Goal: Task Accomplishment & Management: Manage account settings

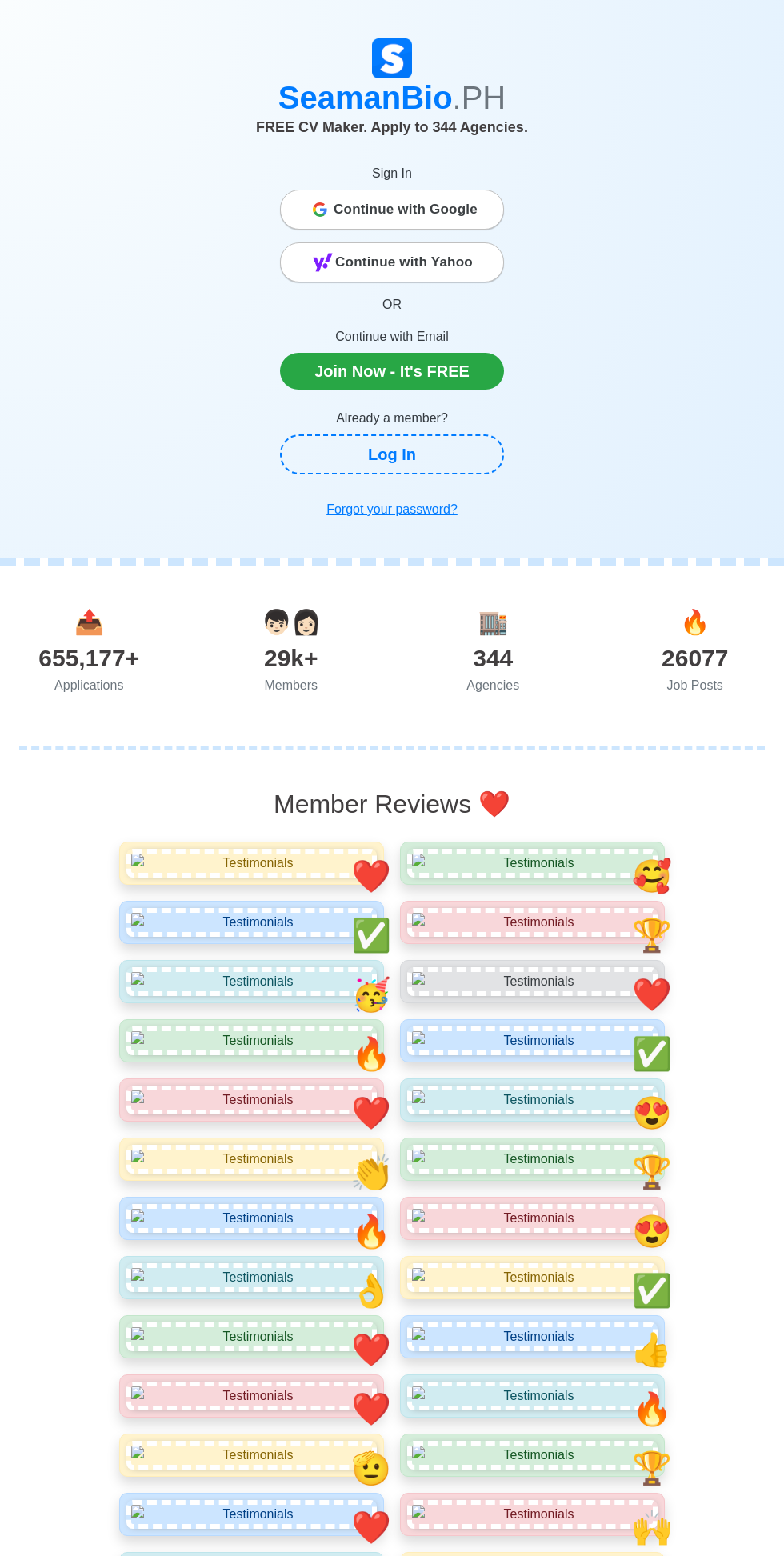
click at [371, 205] on span "Continue with Google" at bounding box center [406, 210] width 144 height 32
click at [357, 356] on link "Join Now - It's FREE" at bounding box center [392, 371] width 224 height 36
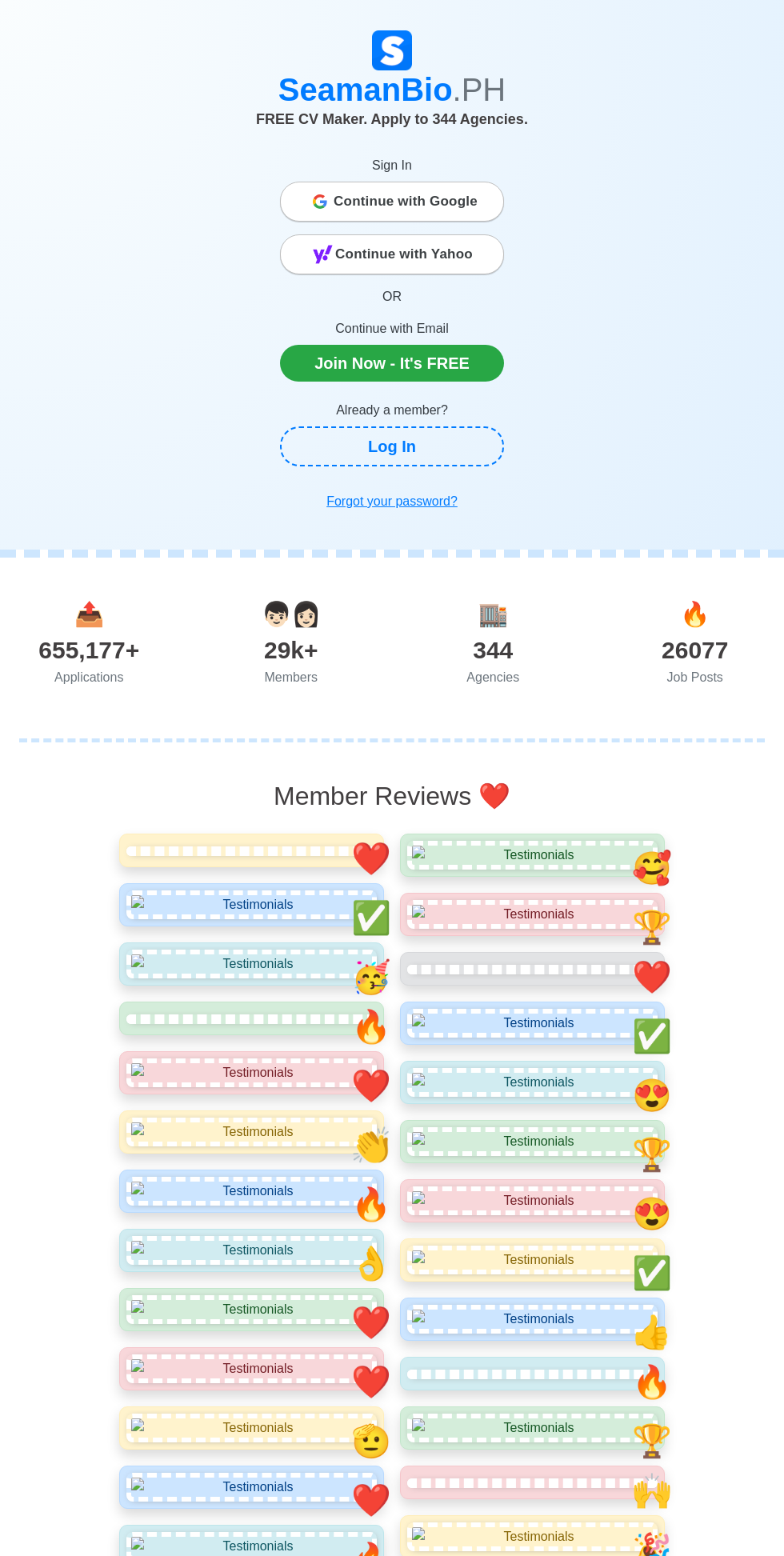
scroll to position [36, 0]
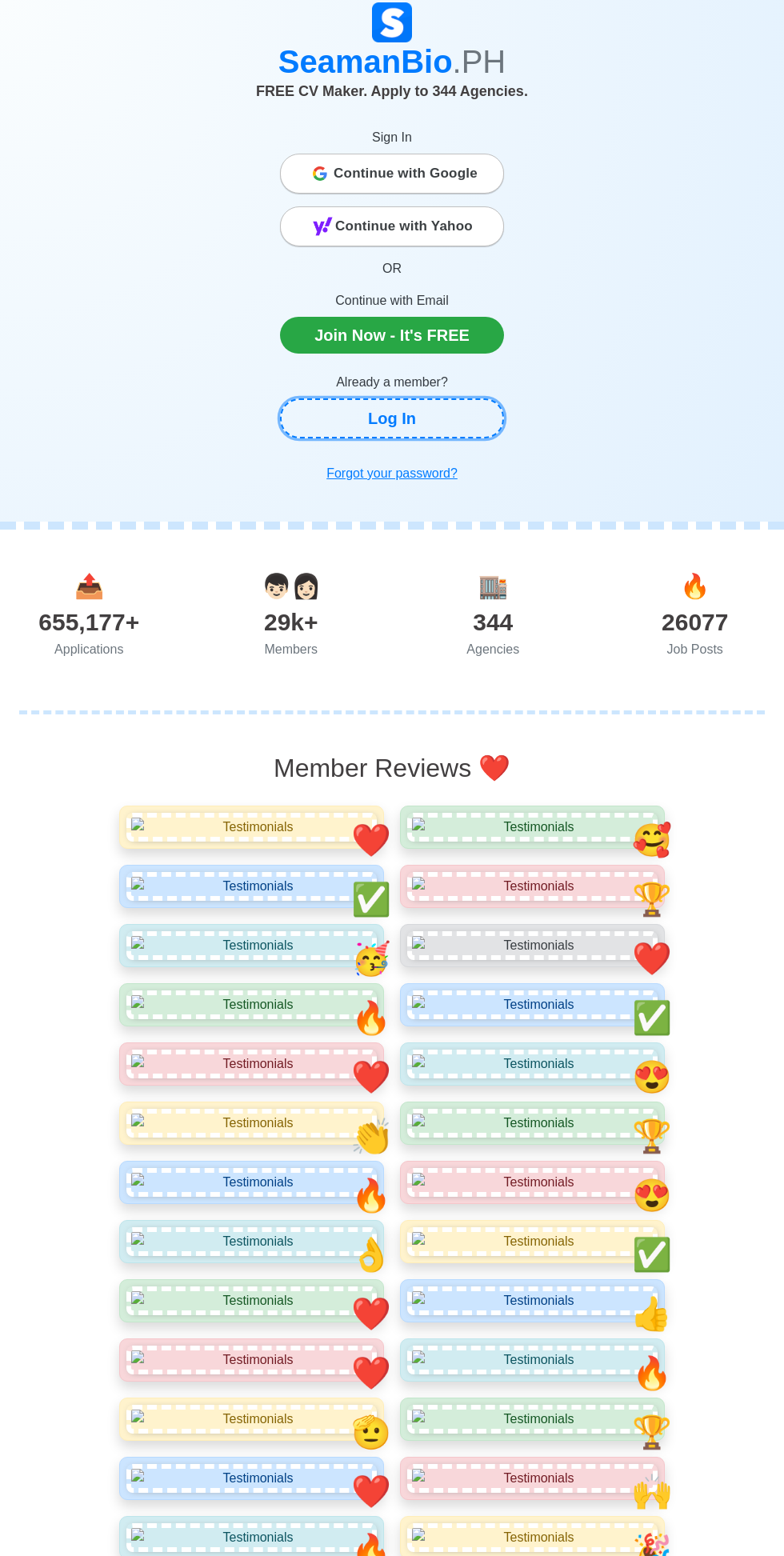
click at [306, 430] on link "Log In" at bounding box center [392, 418] width 224 height 40
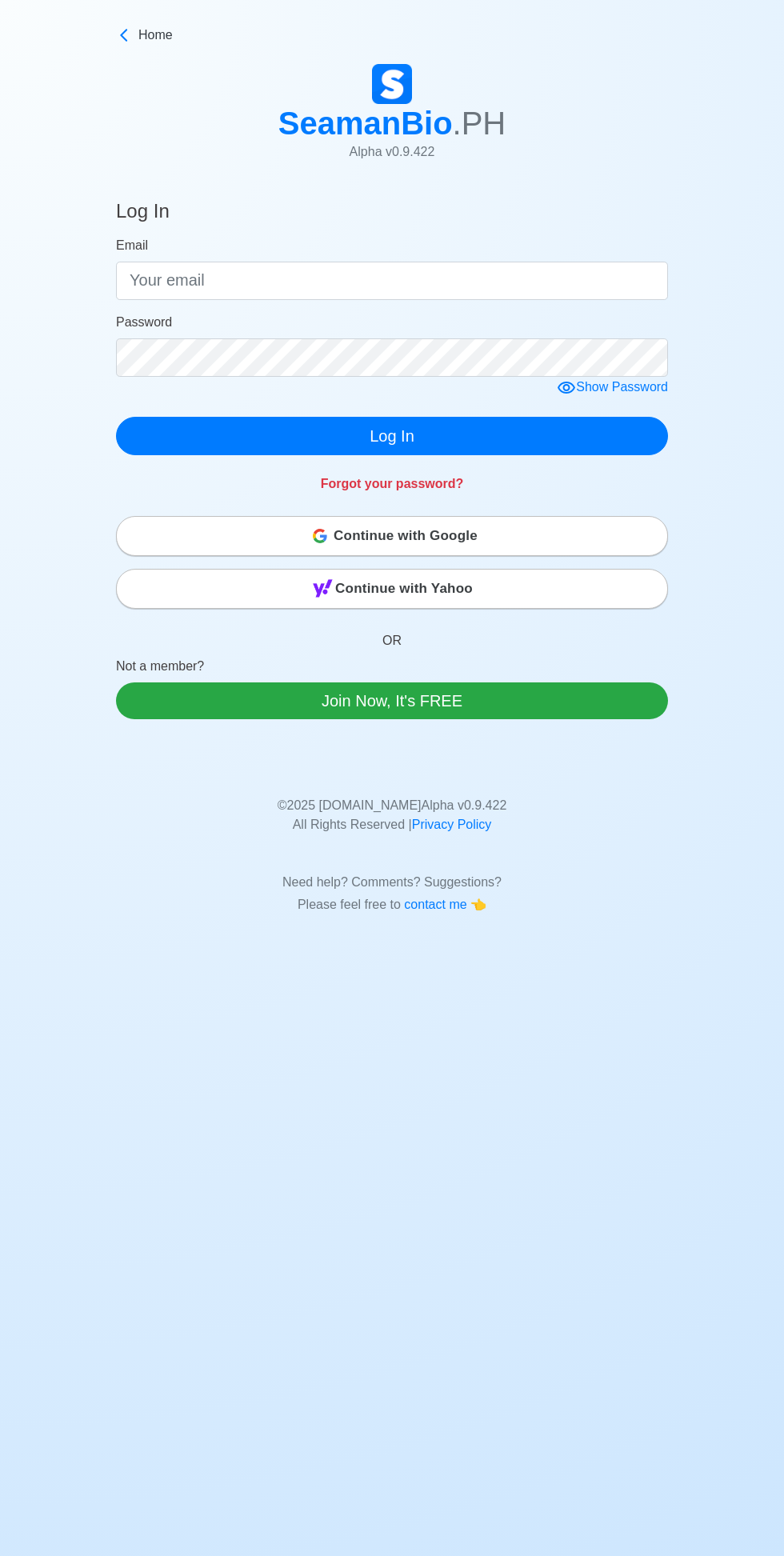
click at [131, 245] on span "Email" at bounding box center [132, 245] width 32 height 14
click at [131, 262] on input "Email" at bounding box center [392, 280] width 552 height 38
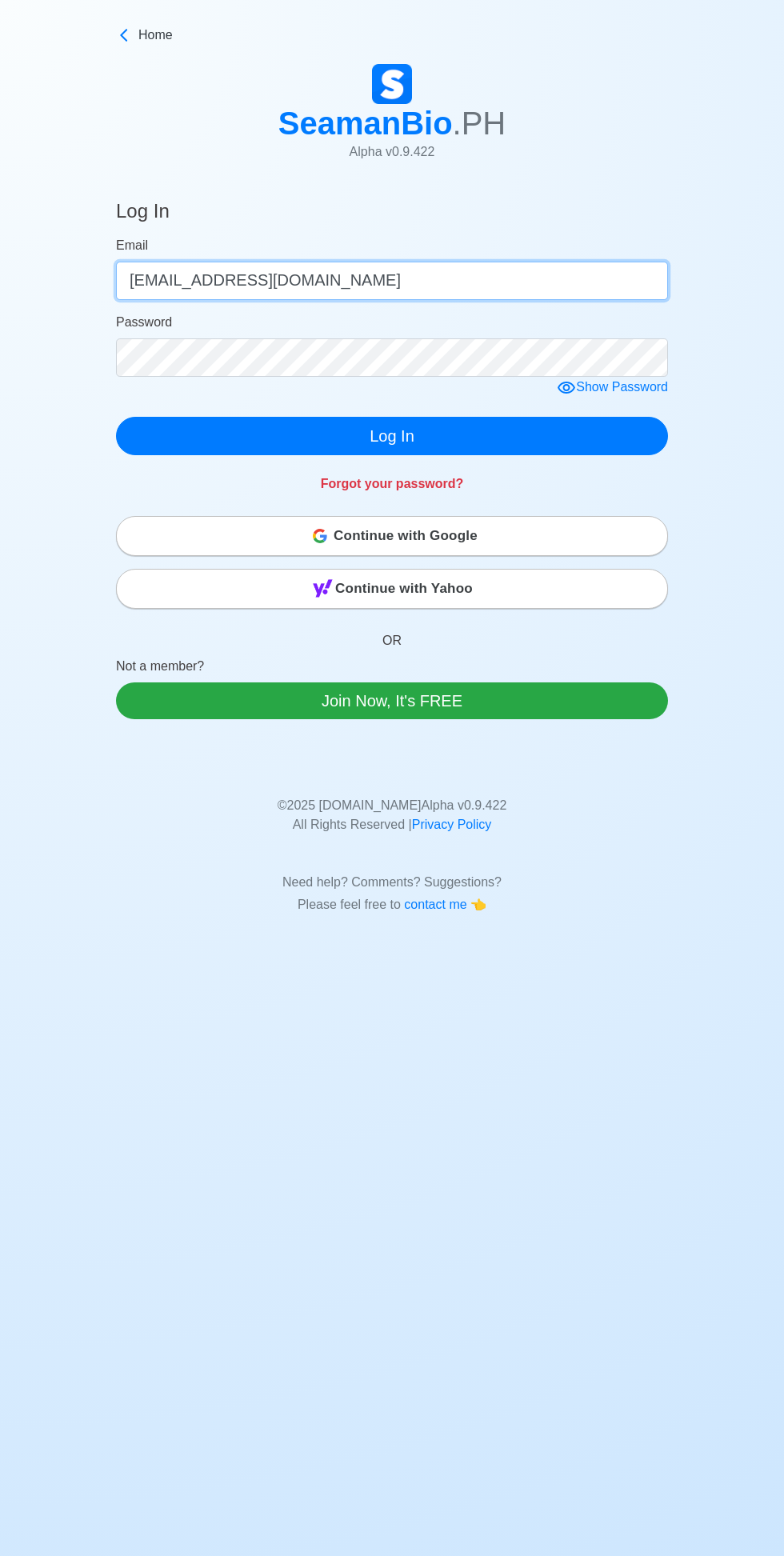
type input "[EMAIL_ADDRESS][DOMAIN_NAME]"
click at [598, 386] on div "Show Password" at bounding box center [611, 388] width 111 height 20
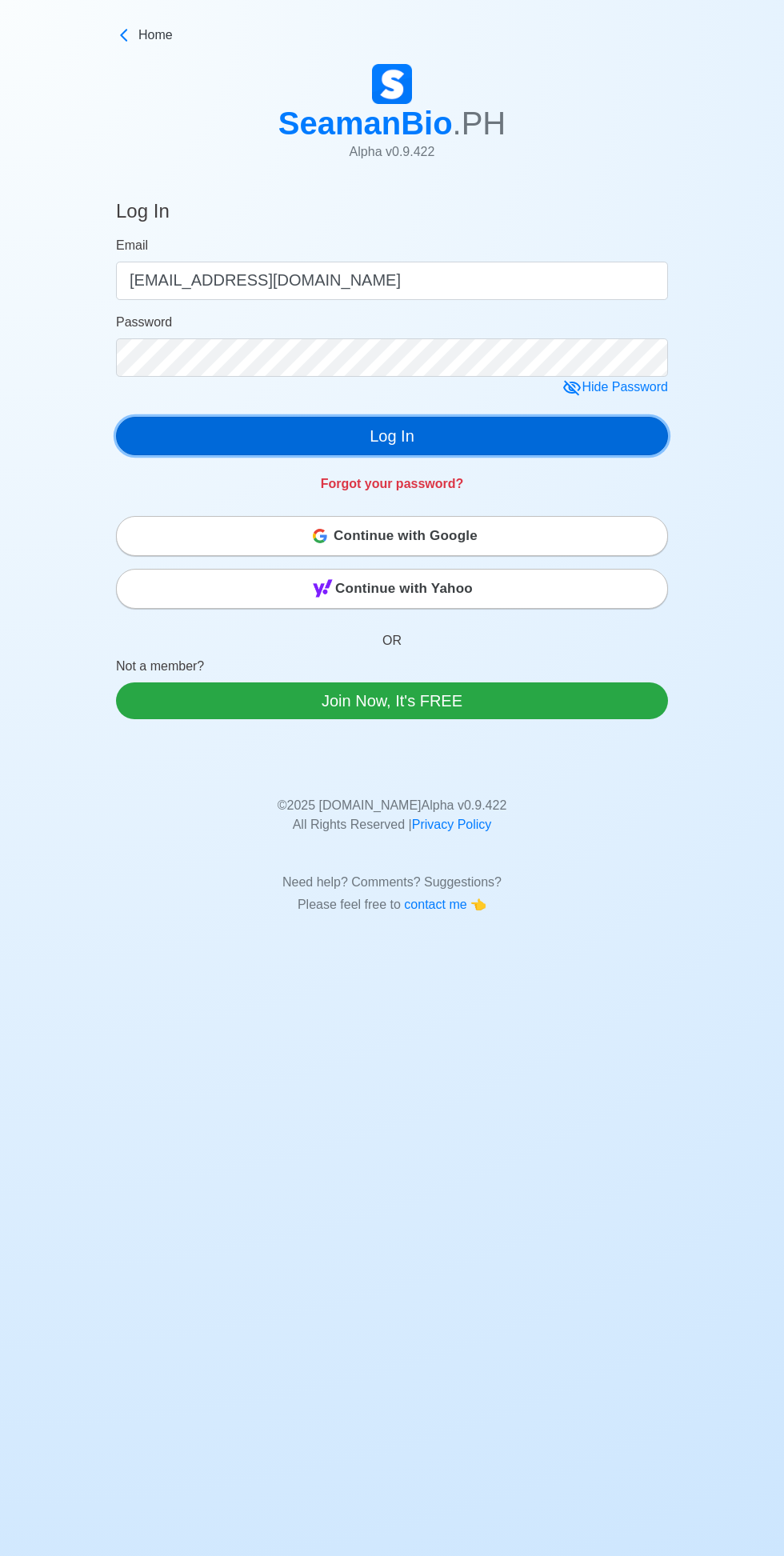
click at [173, 421] on button "Log In" at bounding box center [392, 435] width 552 height 38
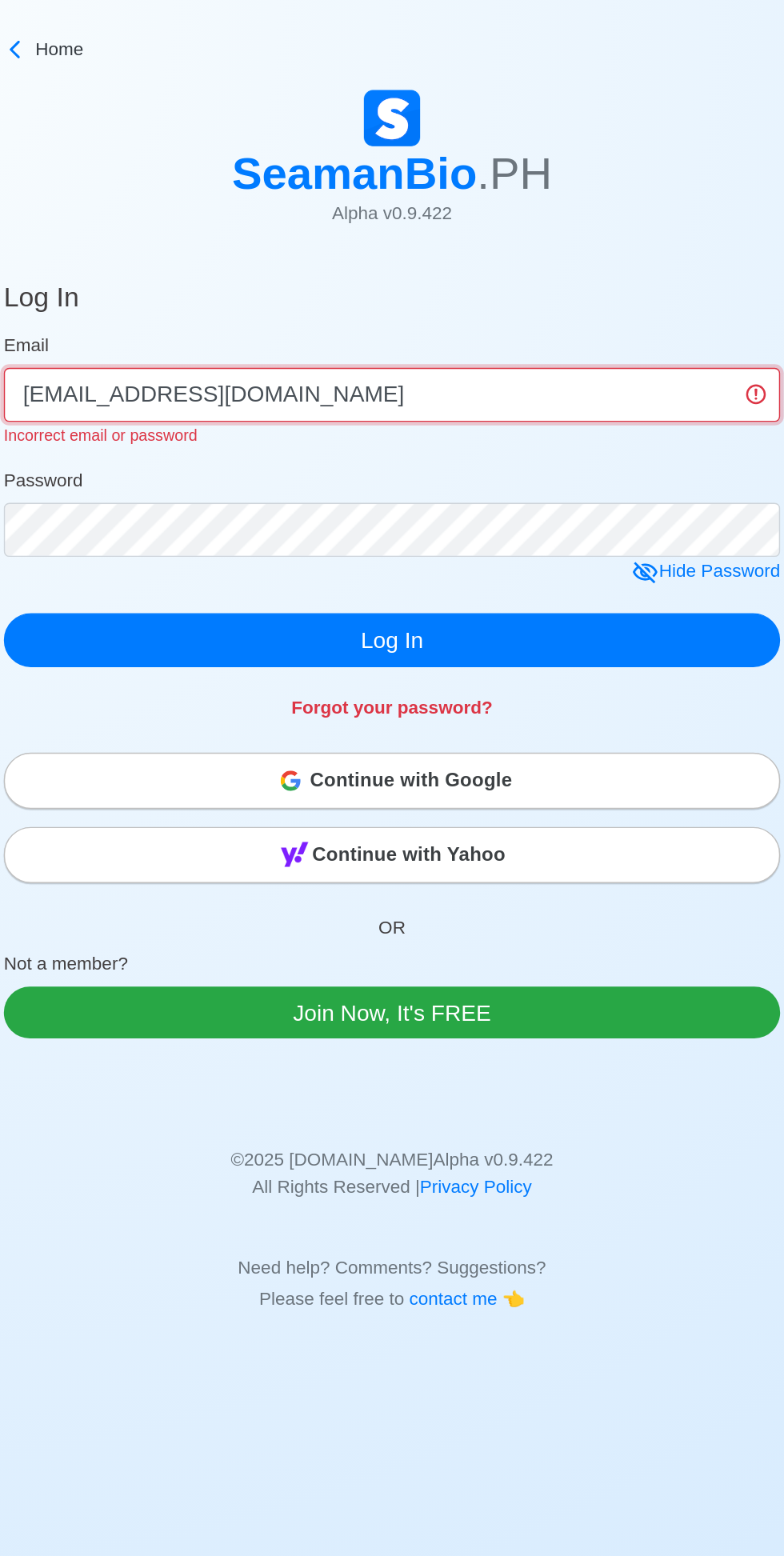
click at [478, 277] on input "[EMAIL_ADDRESS][DOMAIN_NAME]" at bounding box center [392, 280] width 552 height 38
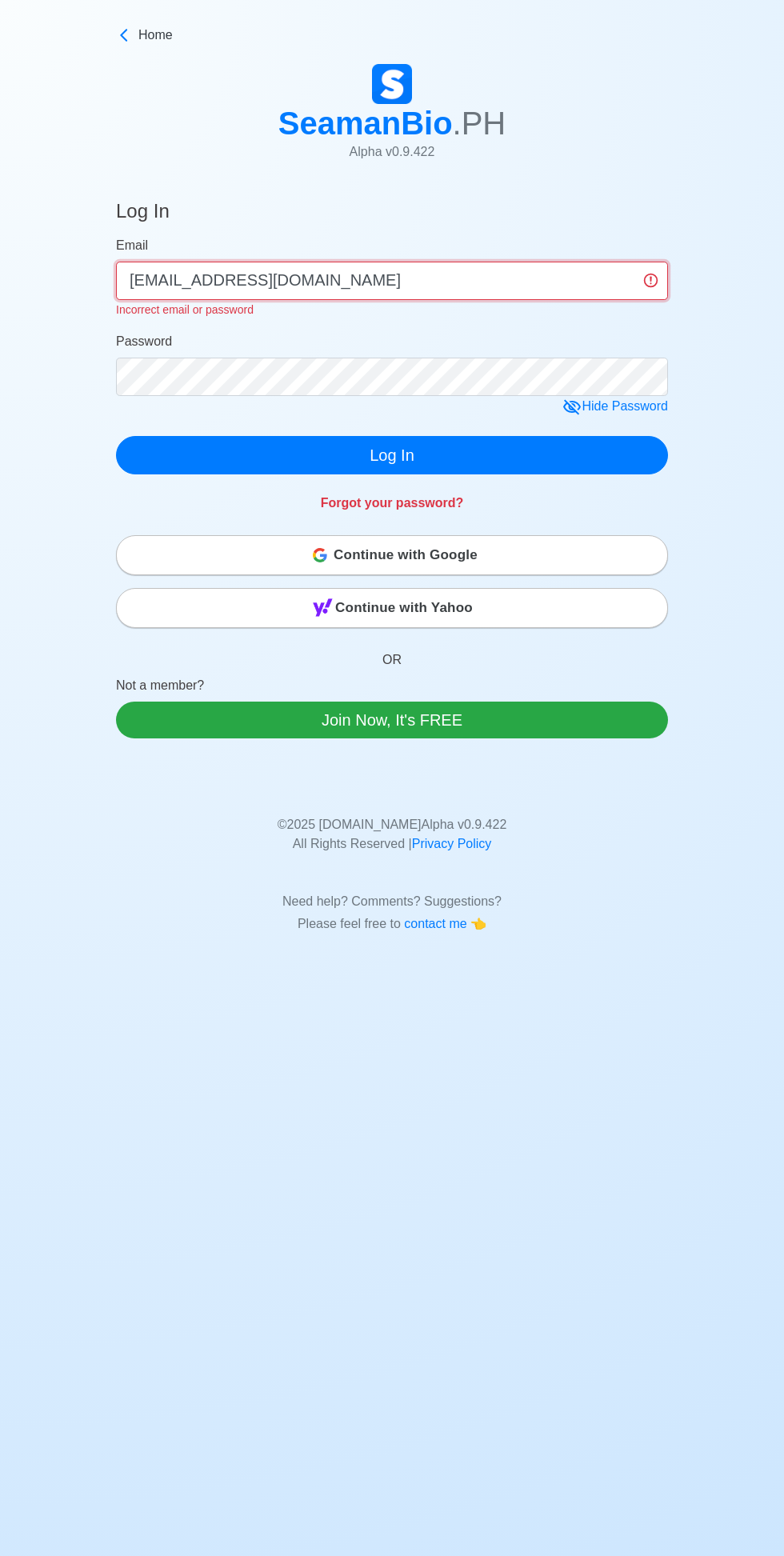
type input "Bloodprince_dimon07@yahoo.com"
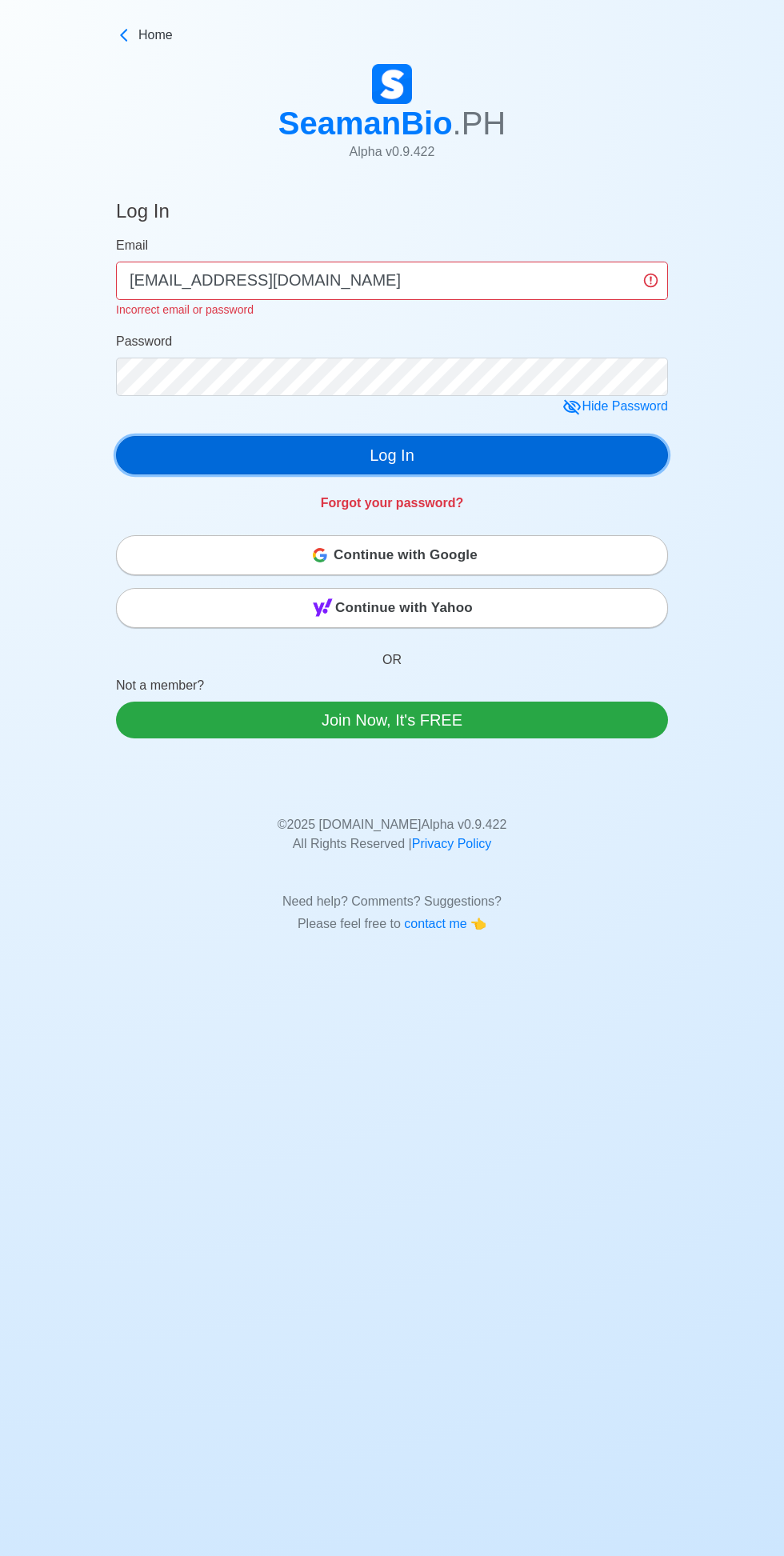
click at [219, 450] on button "Log In" at bounding box center [392, 455] width 552 height 38
click at [205, 461] on button "Log In" at bounding box center [392, 455] width 552 height 38
click at [208, 450] on button "Log In" at bounding box center [392, 455] width 552 height 38
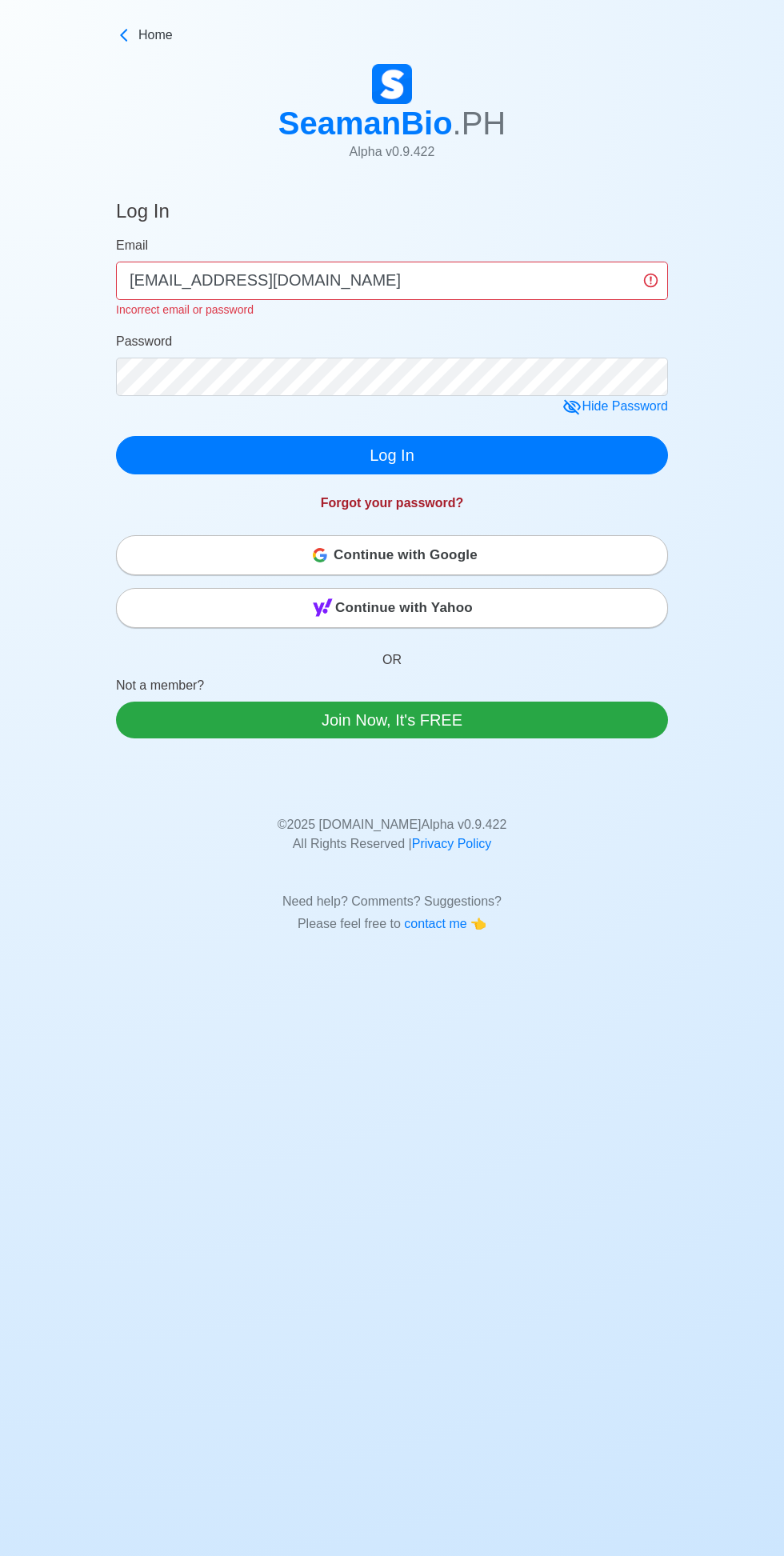
click at [358, 507] on link "Forgot your password?" at bounding box center [392, 503] width 143 height 14
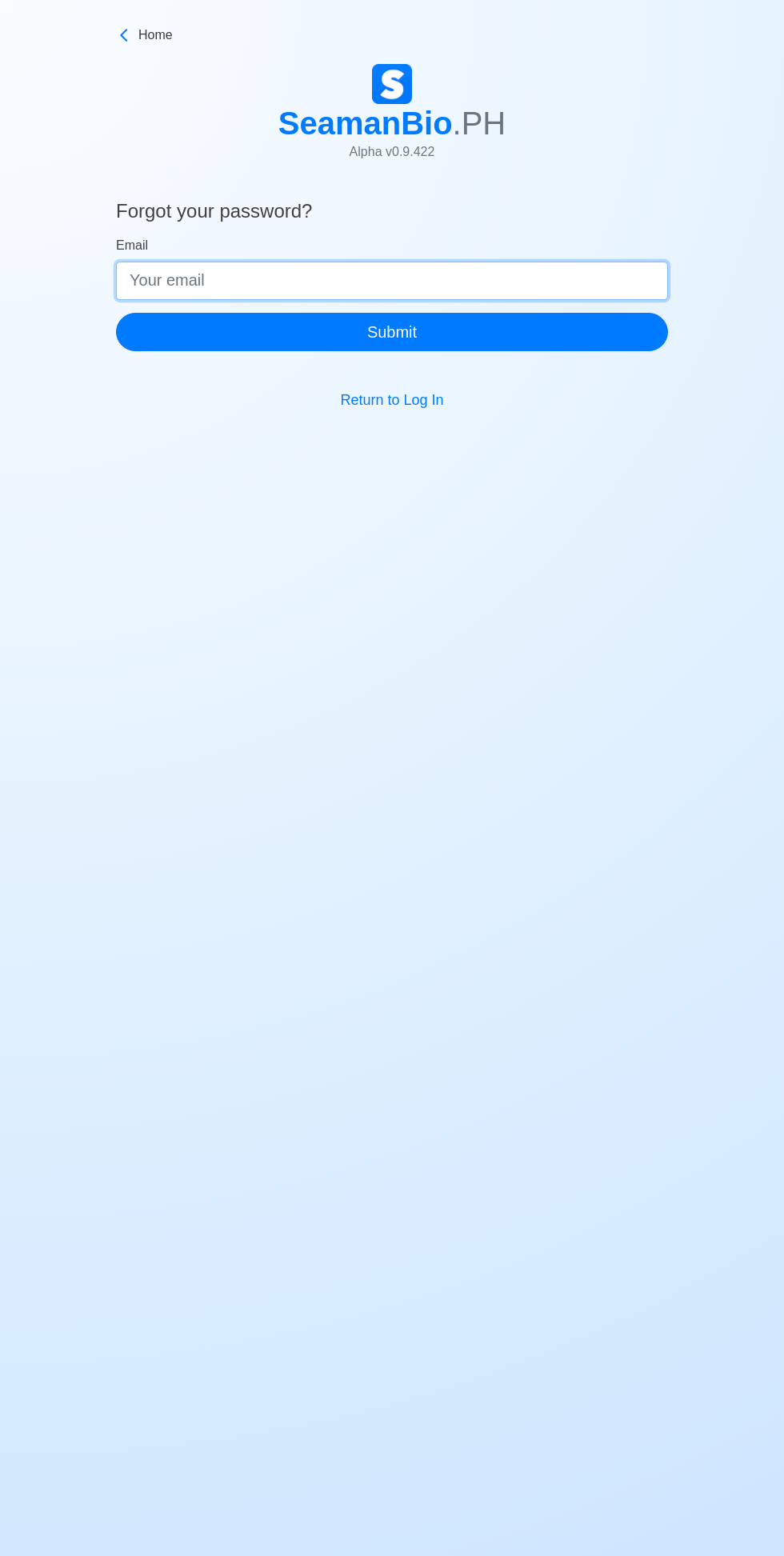
click at [166, 286] on input "Email" at bounding box center [392, 280] width 552 height 38
type input "[EMAIL_ADDRESS][DOMAIN_NAME]"
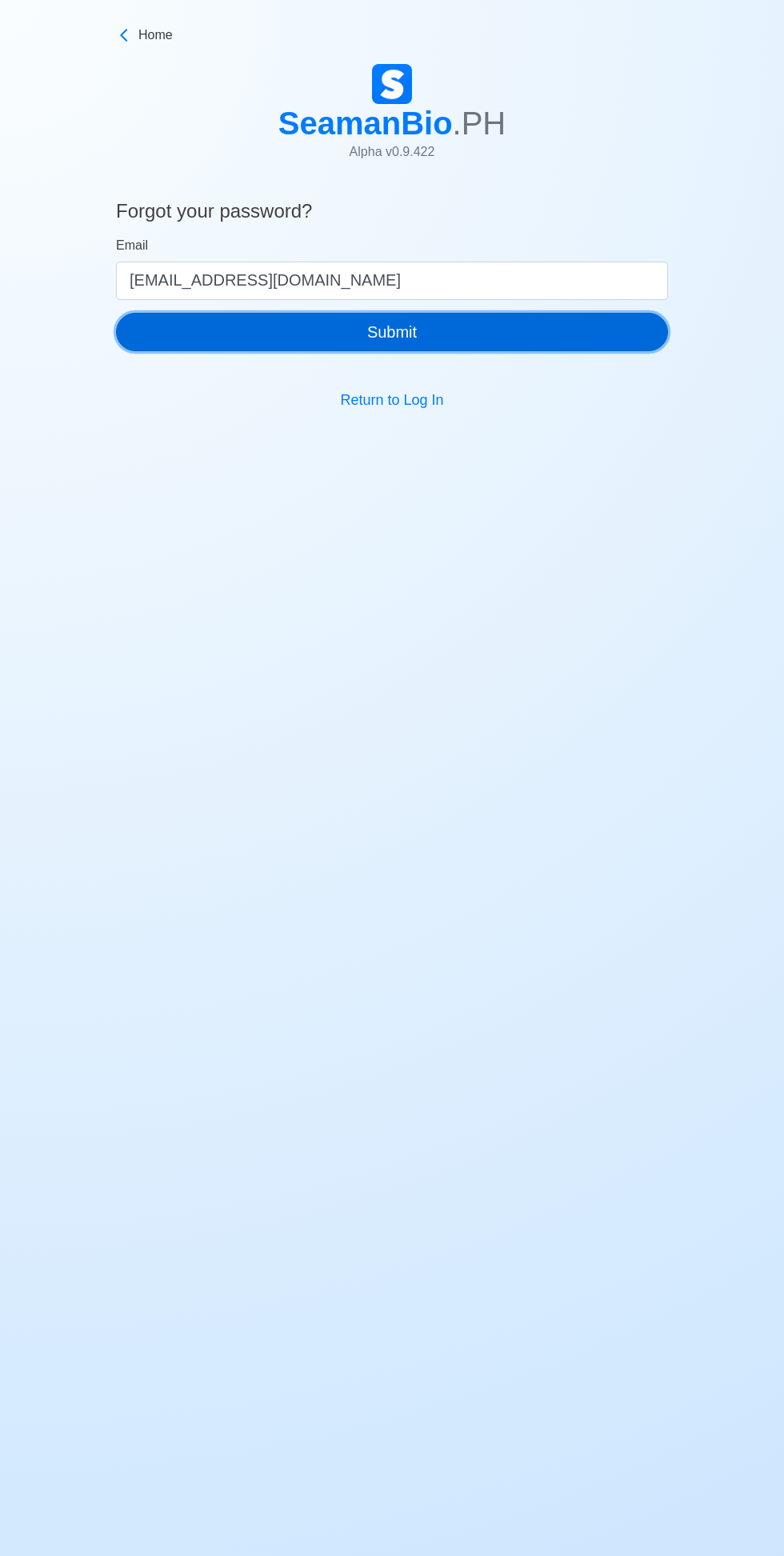
click at [202, 324] on button "Submit" at bounding box center [392, 331] width 552 height 38
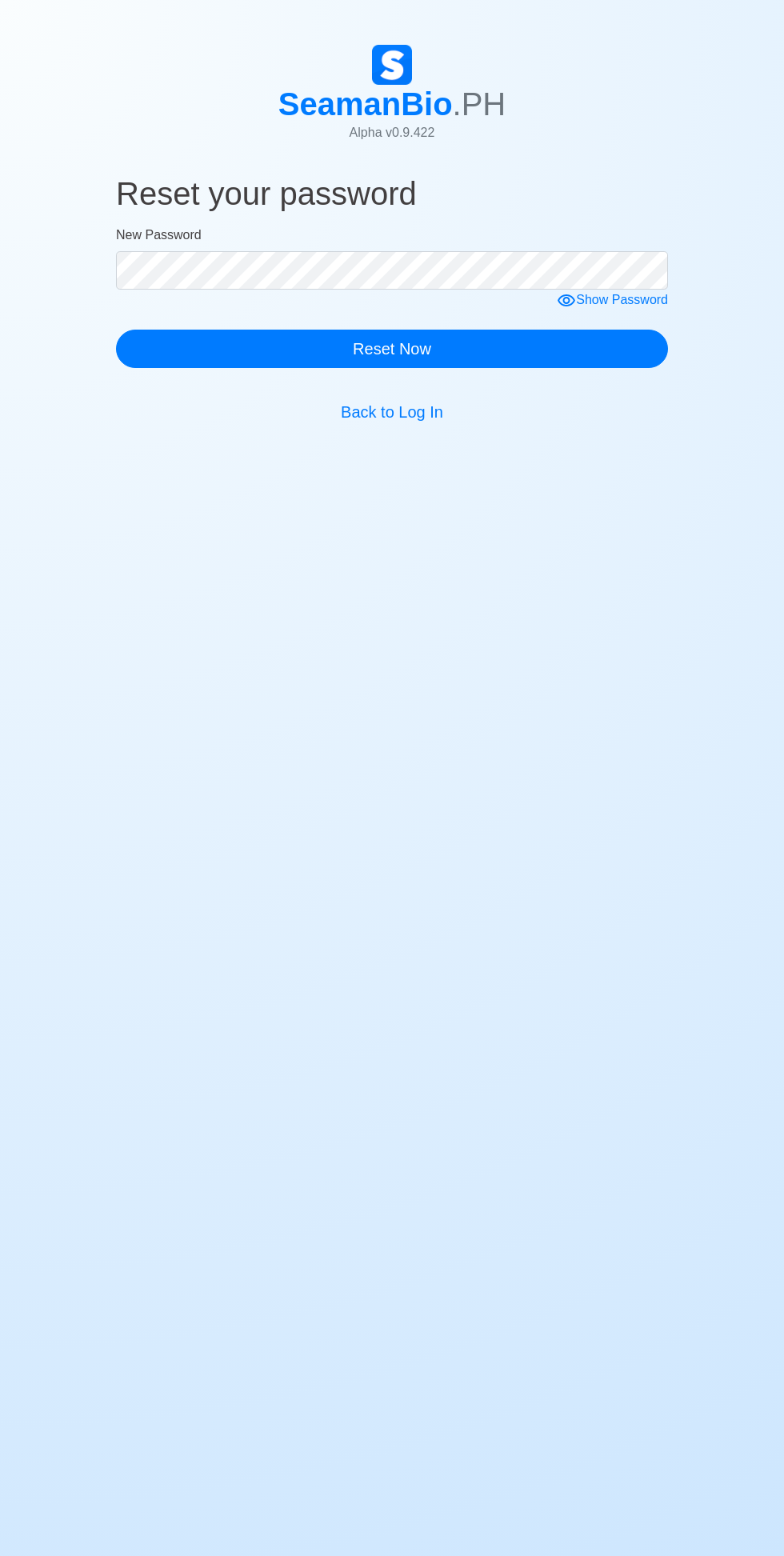
click at [594, 302] on div "Show Password" at bounding box center [611, 301] width 111 height 20
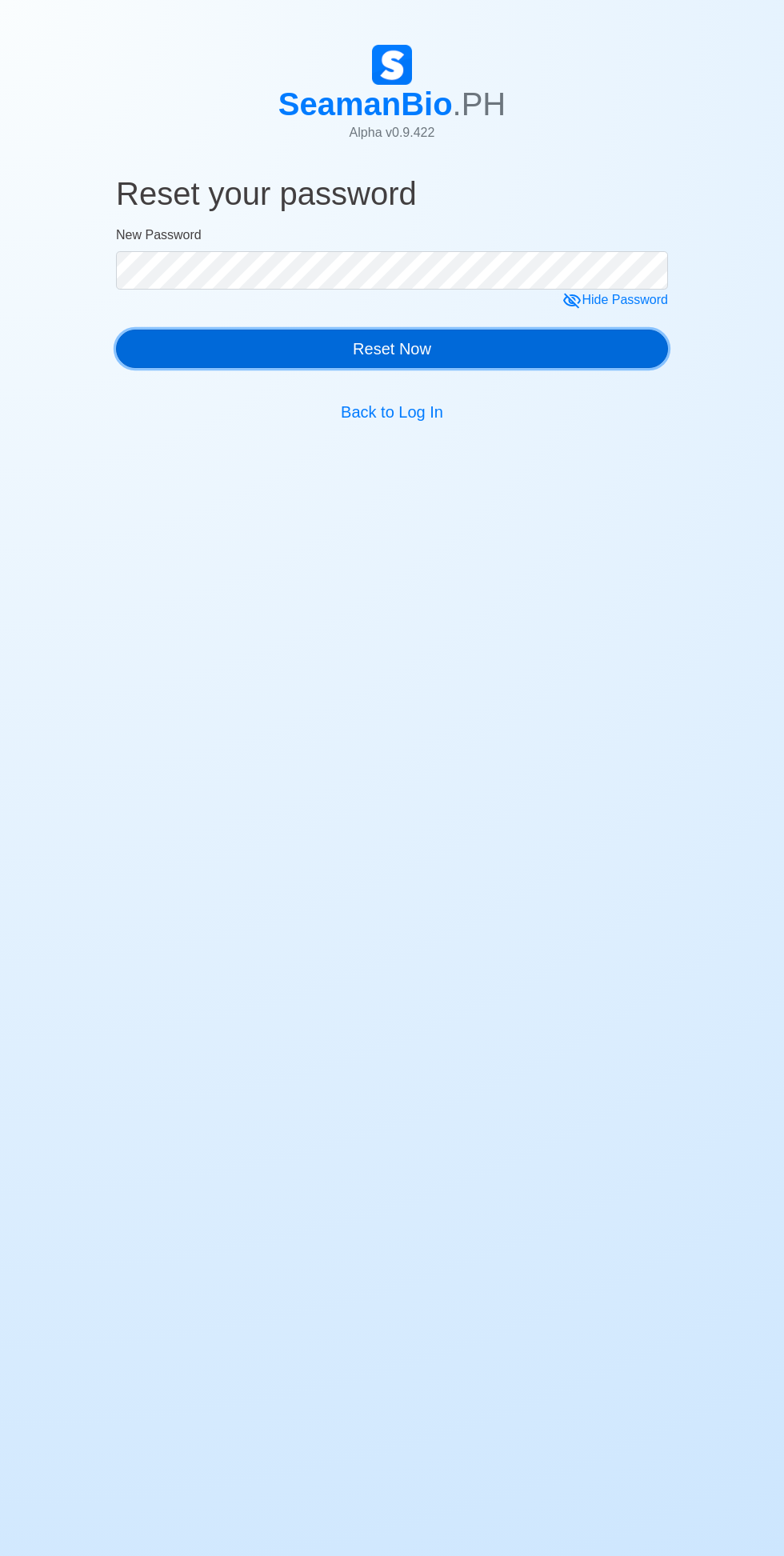
click at [584, 339] on button "Reset Now" at bounding box center [392, 348] width 552 height 38
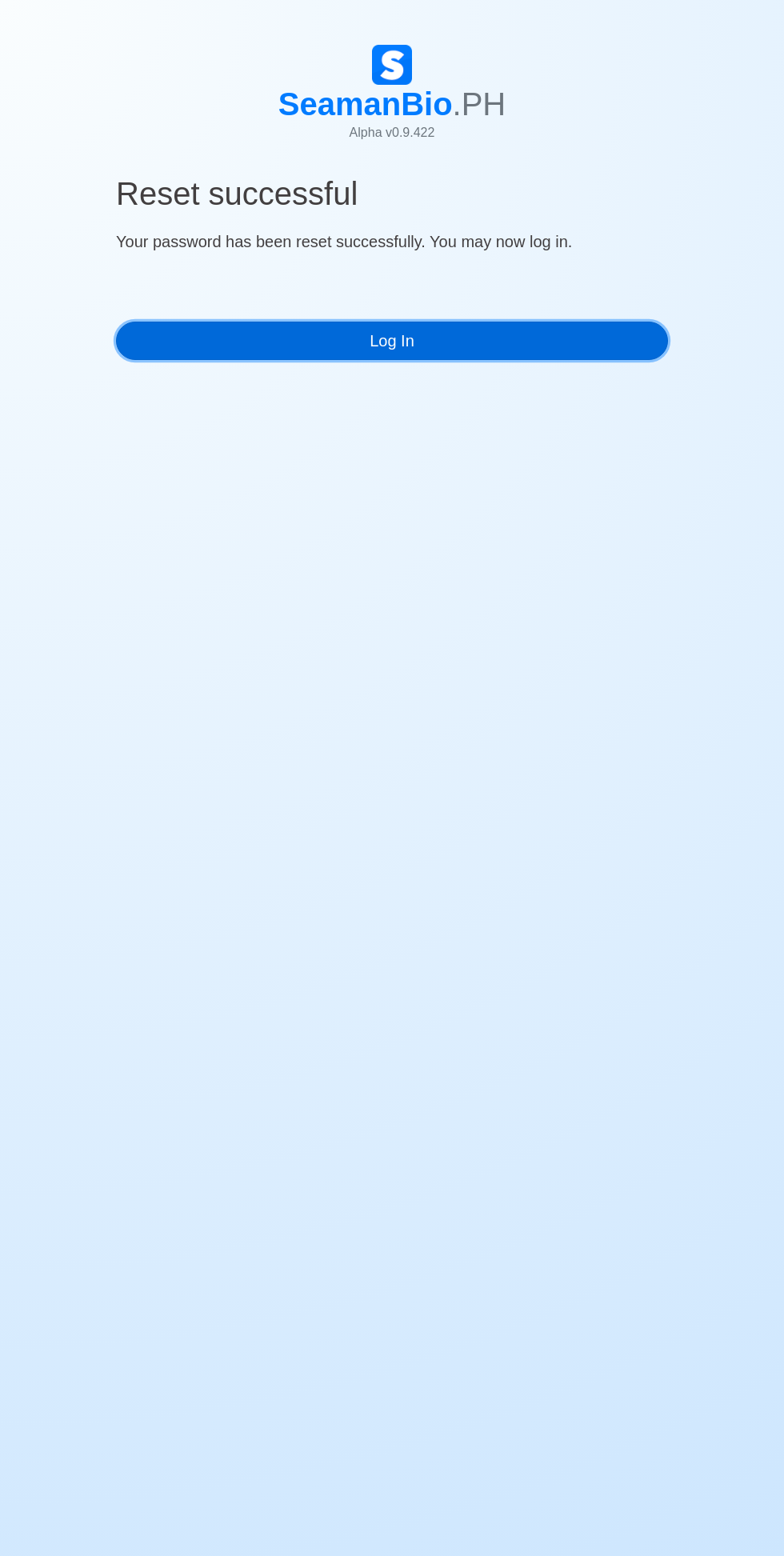
click at [209, 351] on link "Log In" at bounding box center [392, 341] width 552 height 38
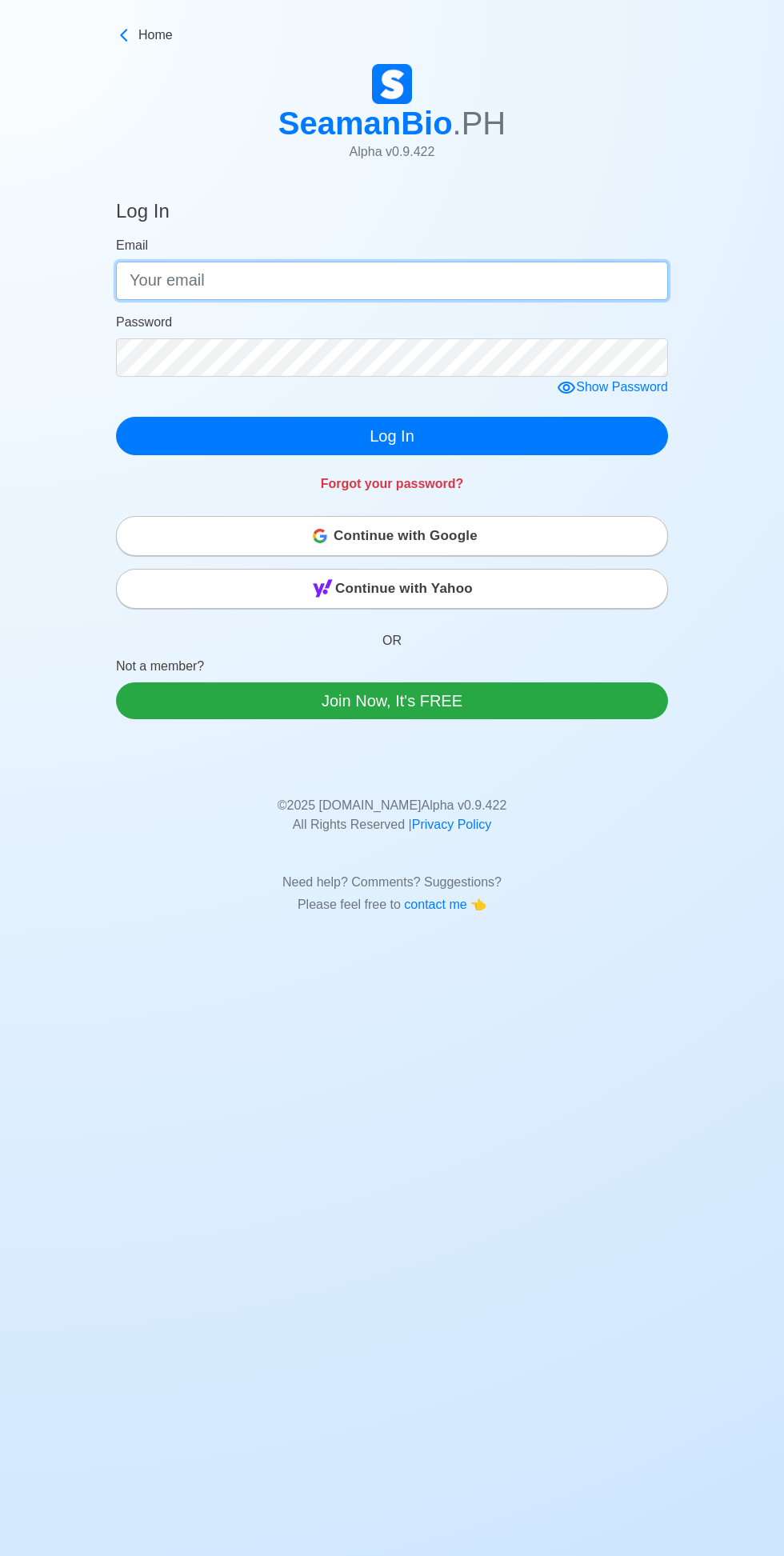
click at [168, 280] on input "Email" at bounding box center [392, 280] width 552 height 38
type input "[EMAIL_ADDRESS][DOMAIN_NAME]"
click at [596, 383] on div "Show Password" at bounding box center [611, 388] width 111 height 20
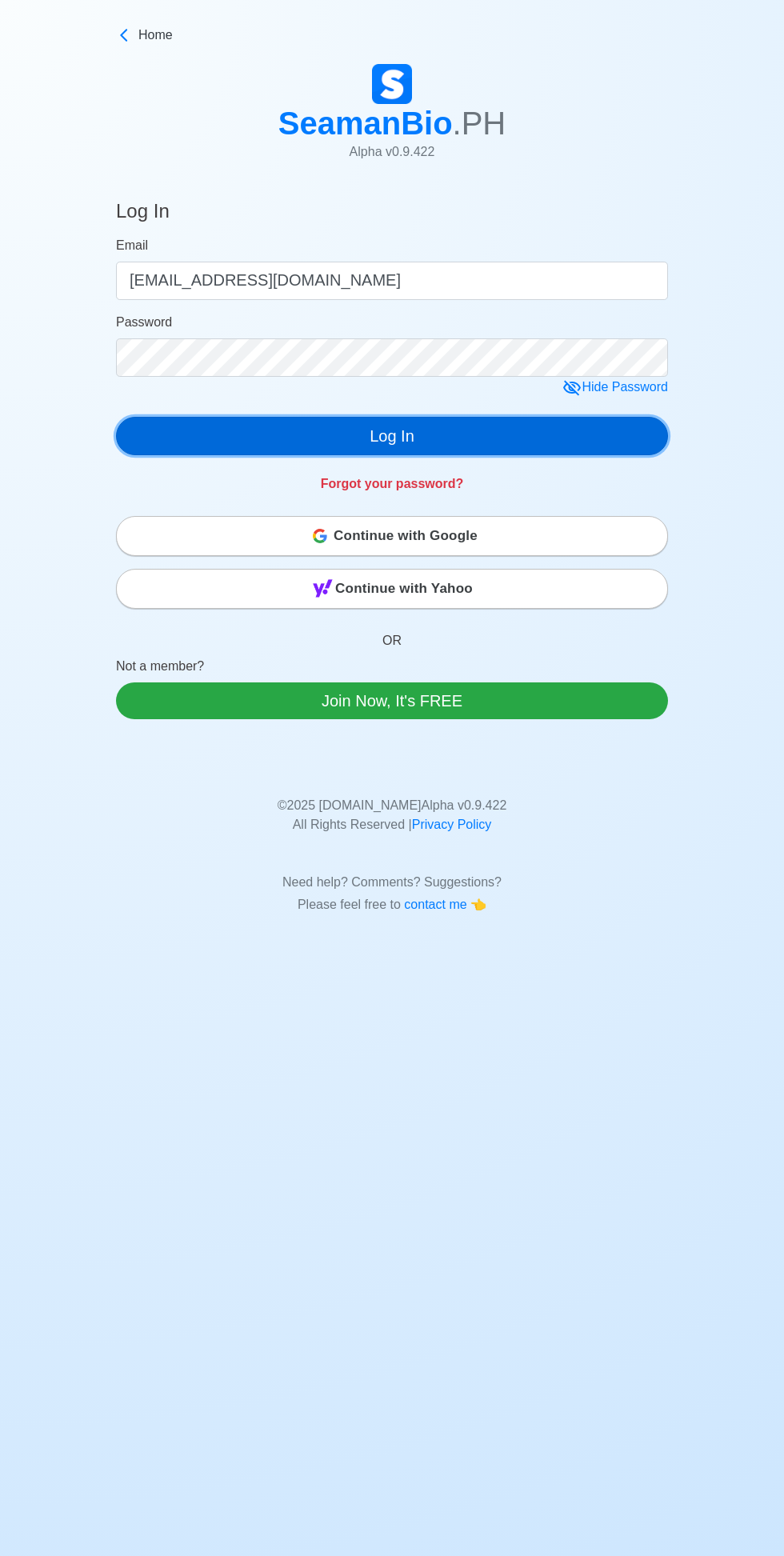
click at [202, 450] on button "Log In" at bounding box center [392, 435] width 552 height 38
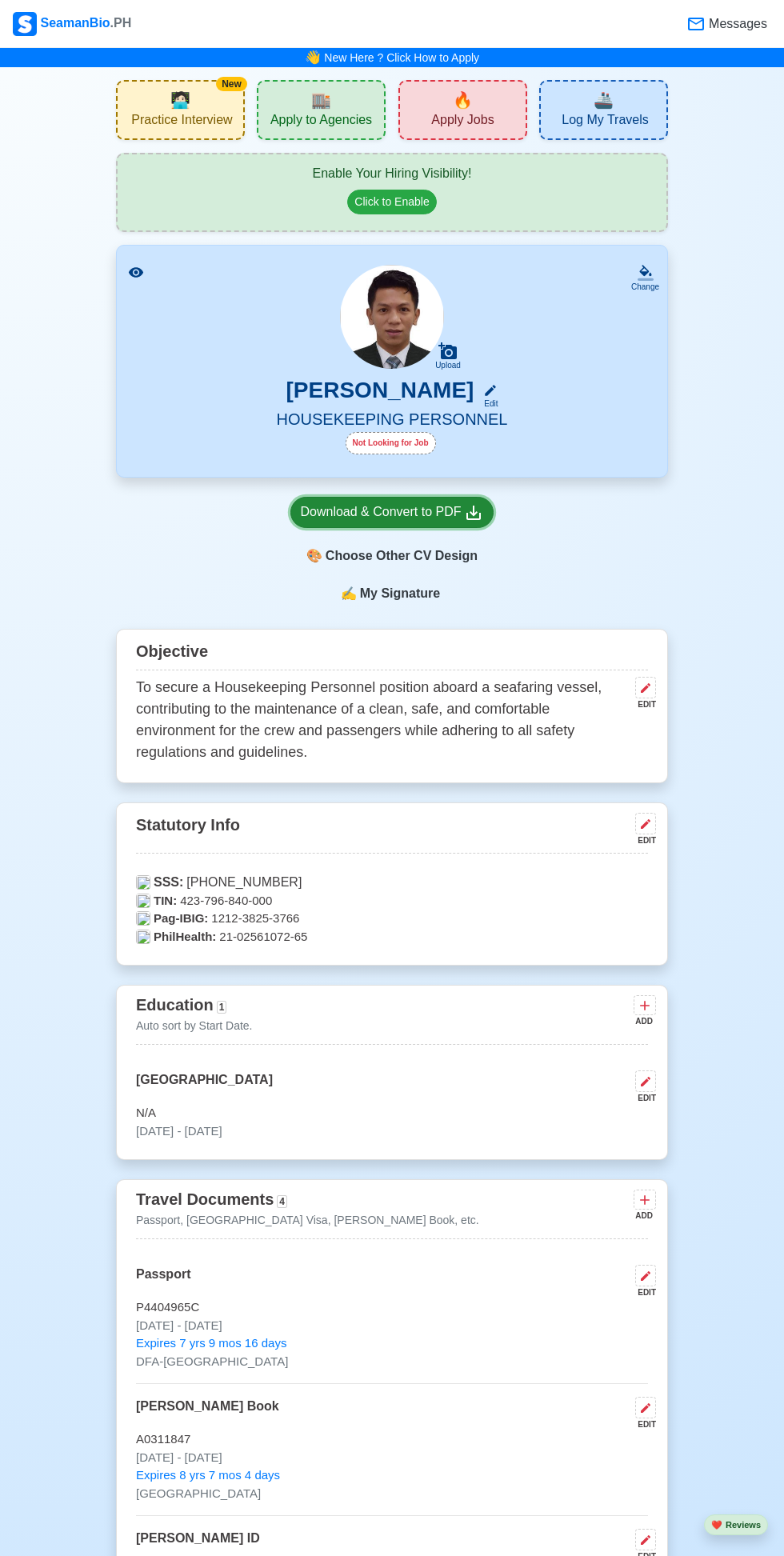
click at [453, 502] on div "Download & Convert to PDF" at bounding box center [392, 512] width 183 height 20
